Goal: Task Accomplishment & Management: Manage account settings

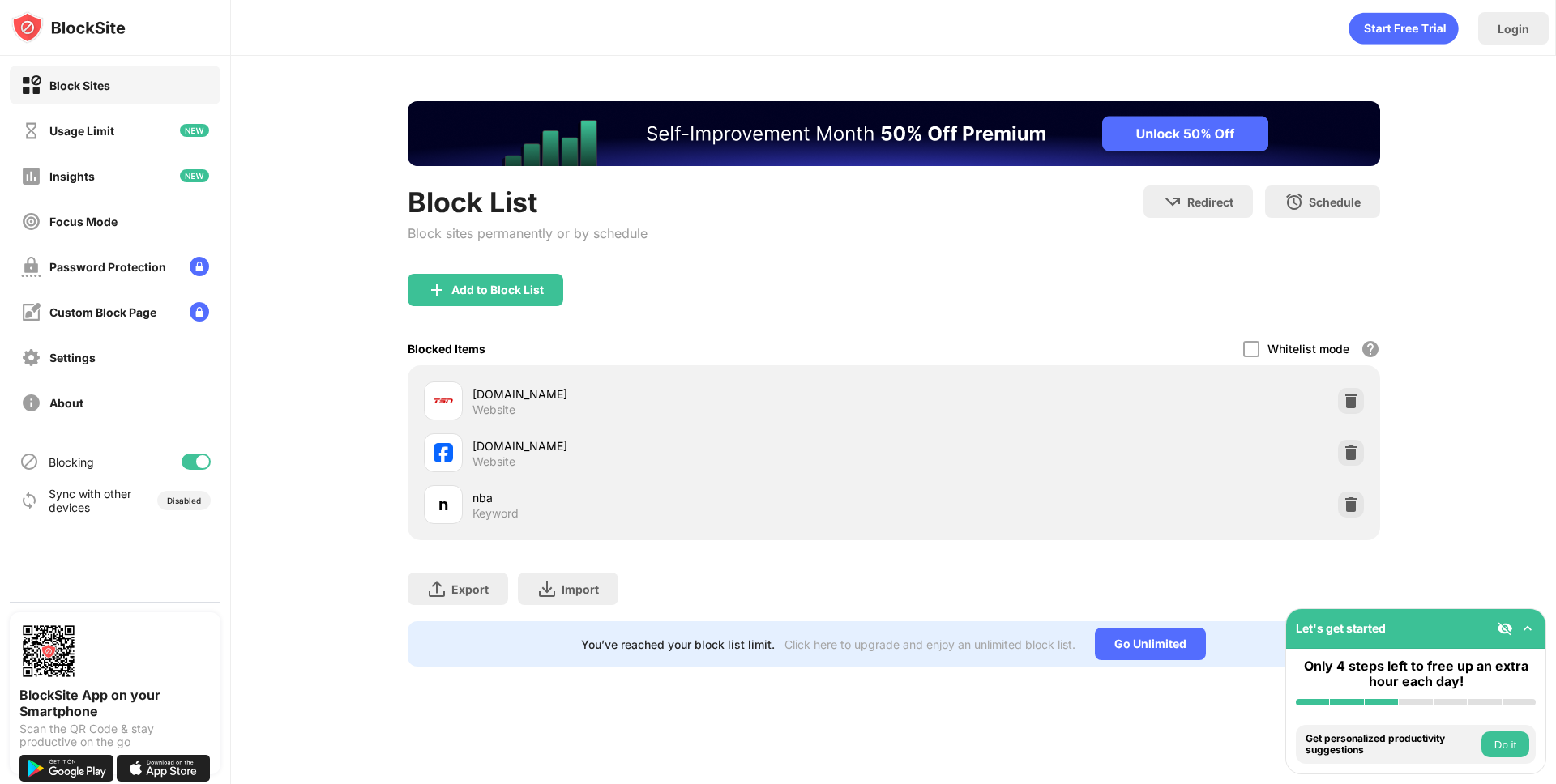
click at [195, 463] on div at bounding box center [196, 462] width 29 height 16
click at [200, 460] on div at bounding box center [196, 462] width 29 height 16
